Goal: Task Accomplishment & Management: Use online tool/utility

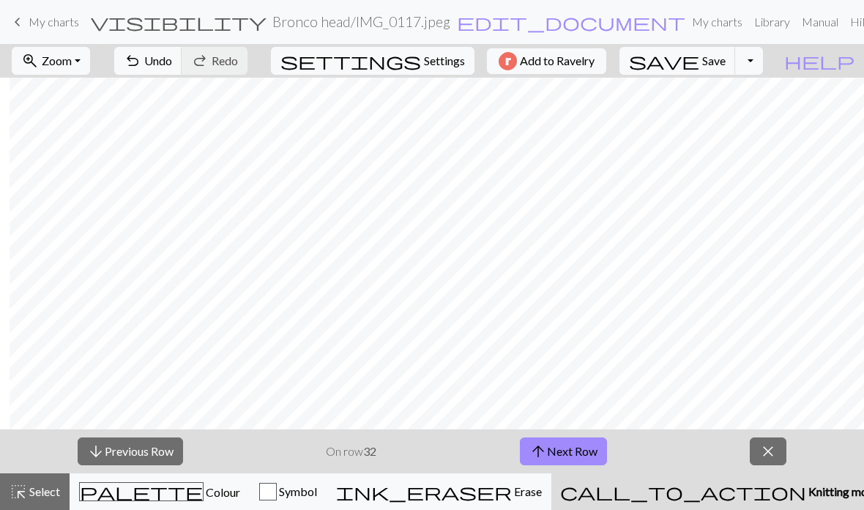
scroll to position [116, 1003]
click at [90, 64] on button "zoom_in Zoom Zoom" at bounding box center [51, 61] width 78 height 28
click at [86, 178] on button "50%" at bounding box center [70, 175] width 116 height 23
click at [160, 446] on button "arrow_downward Previous Row" at bounding box center [130, 451] width 105 height 28
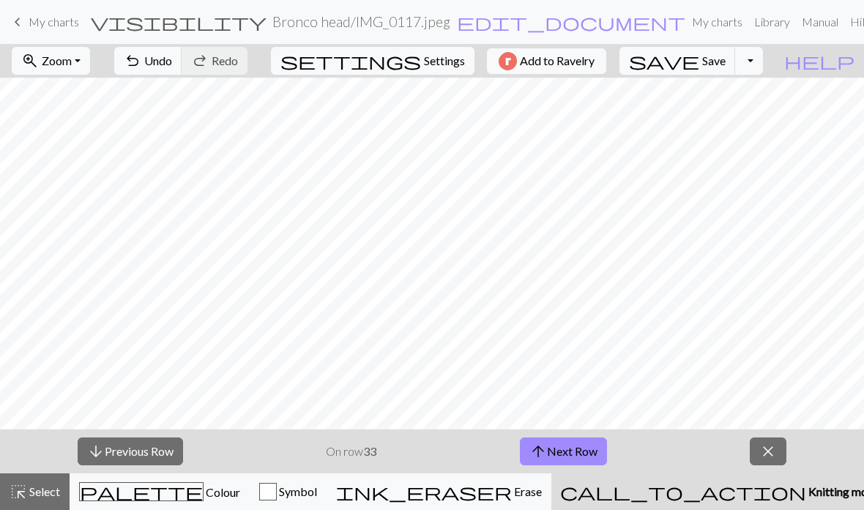
scroll to position [195, 579]
click at [89, 72] on button "zoom_in Zoom Zoom" at bounding box center [51, 61] width 78 height 28
click at [80, 177] on button "50%" at bounding box center [70, 175] width 116 height 23
click at [127, 444] on button "arrow_downward Previous Row" at bounding box center [130, 451] width 105 height 28
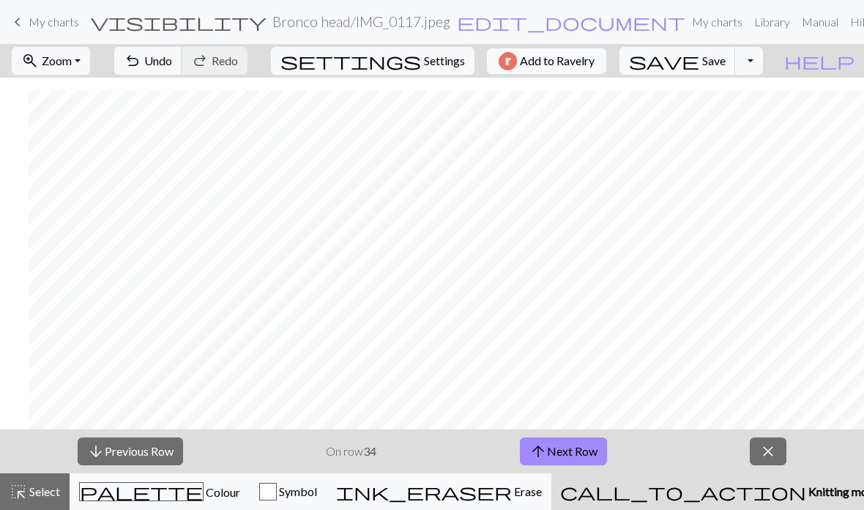
scroll to position [85, 545]
click at [69, 74] on button "zoom_in Zoom Zoom" at bounding box center [51, 61] width 78 height 28
click at [49, 168] on button "50%" at bounding box center [70, 175] width 116 height 23
click at [72, 62] on span "Zoom" at bounding box center [57, 60] width 30 height 14
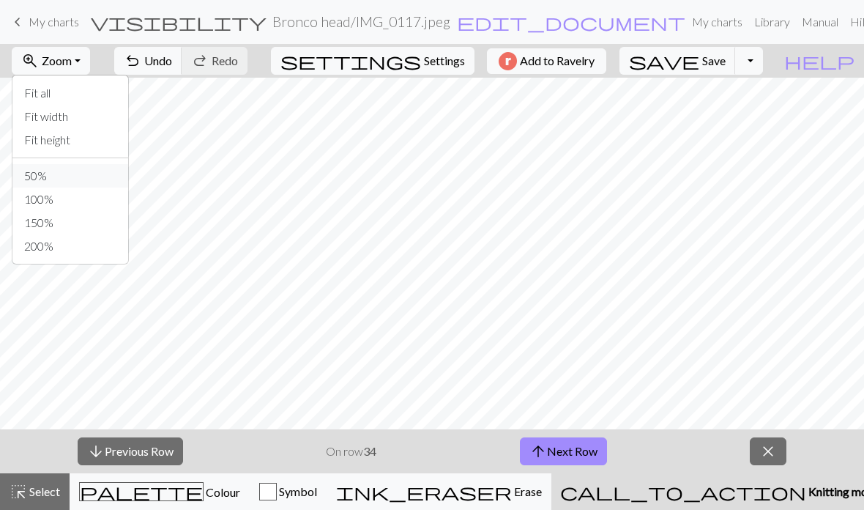
click at [84, 168] on button "50%" at bounding box center [70, 175] width 116 height 23
click at [90, 70] on button "zoom_in Zoom Zoom" at bounding box center [51, 61] width 78 height 28
click at [105, 175] on button "50%" at bounding box center [70, 175] width 116 height 23
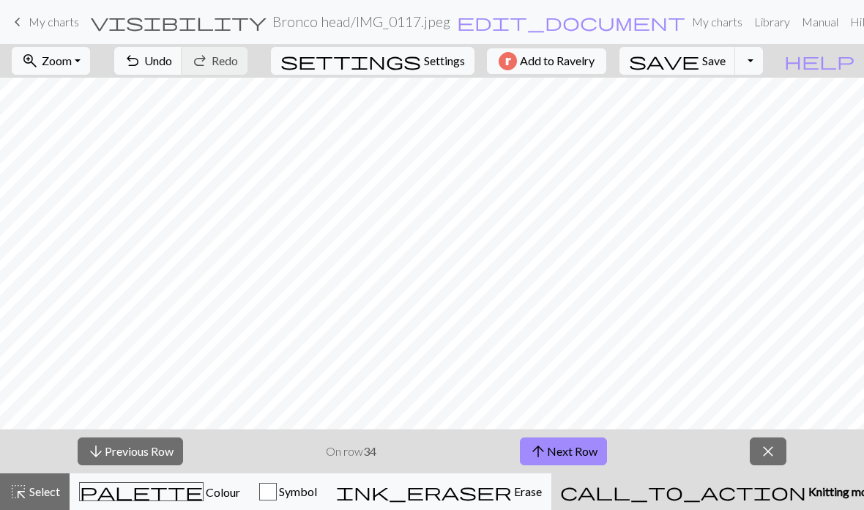
click at [64, 60] on span "Zoom" at bounding box center [57, 60] width 30 height 14
click at [48, 176] on button "50%" at bounding box center [70, 175] width 116 height 23
